Goal: Go to known website: Access a specific website the user already knows

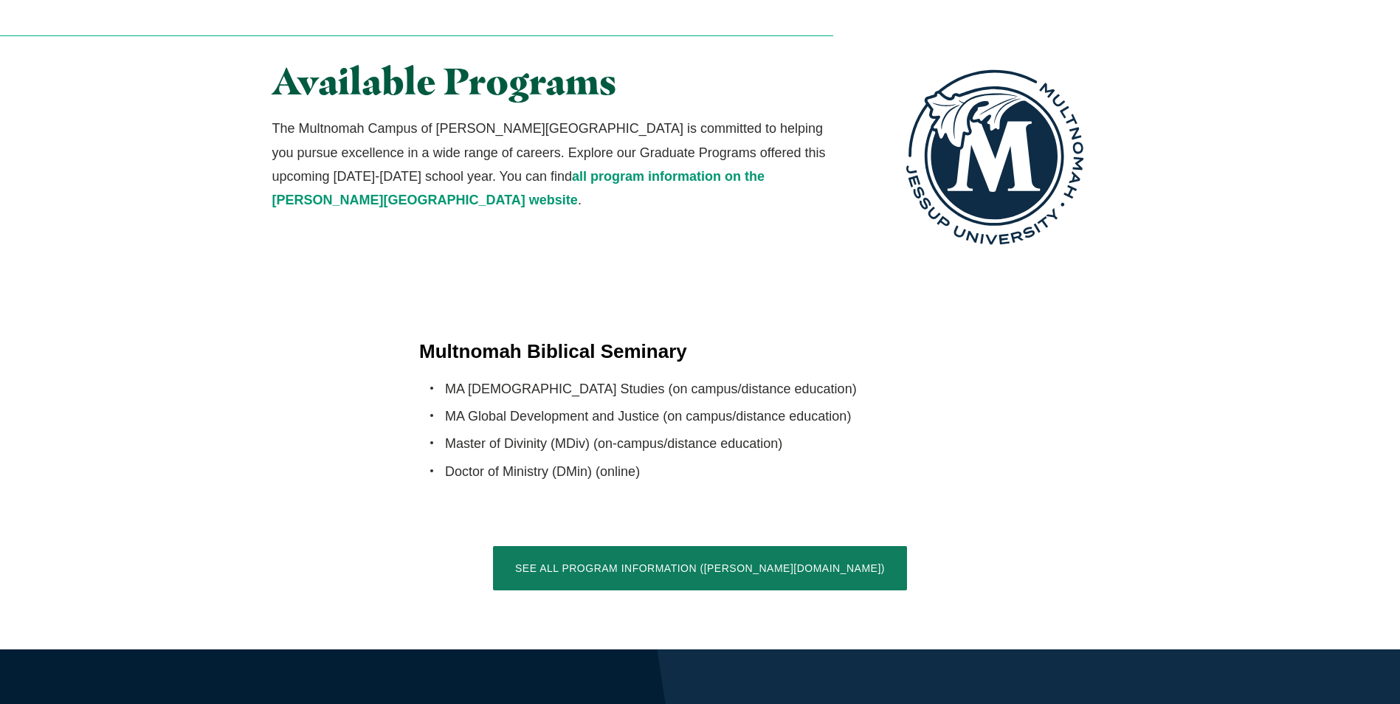
scroll to position [2583, 0]
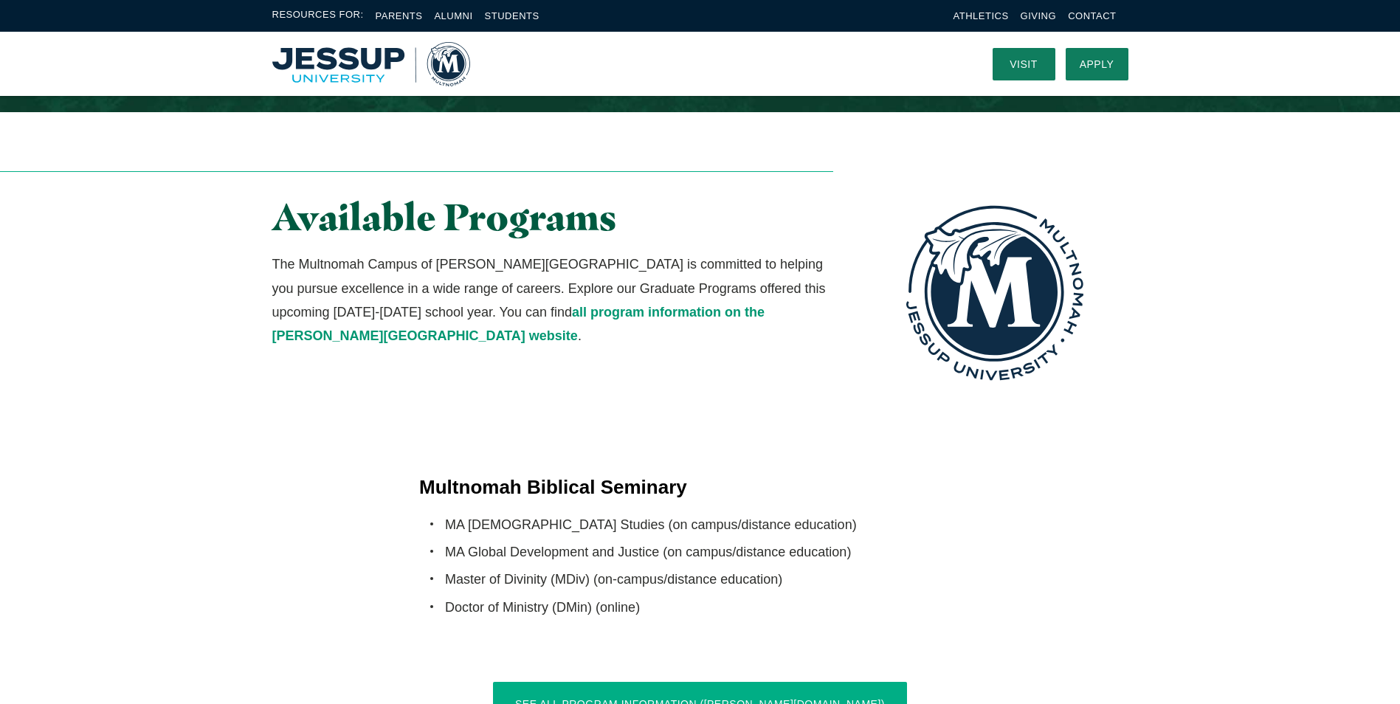
click at [659, 682] on link "See All Program Information ([PERSON_NAME][DOMAIN_NAME])" at bounding box center [700, 704] width 414 height 44
